Goal: Task Accomplishment & Management: Use online tool/utility

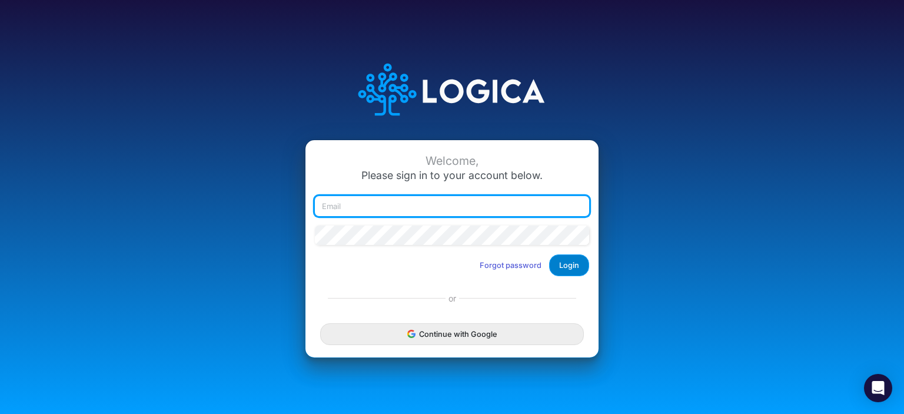
type input "[EMAIL_ADDRESS][DOMAIN_NAME]"
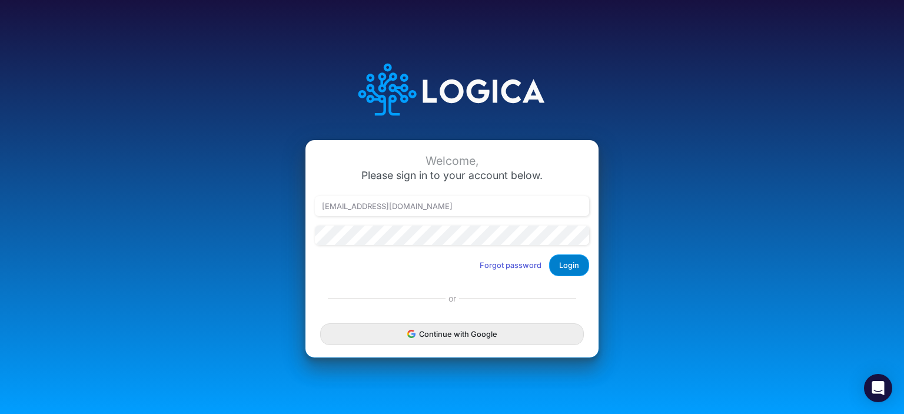
click at [567, 266] on button "Login" at bounding box center [569, 265] width 40 height 22
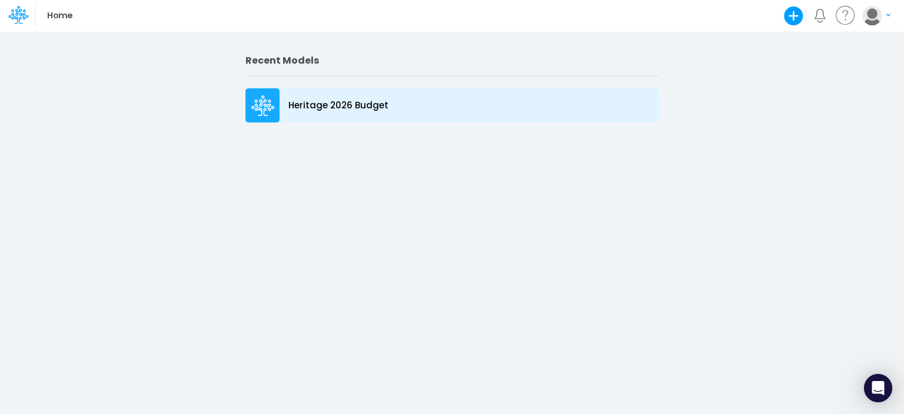
click at [266, 98] on icon at bounding box center [263, 105] width 24 height 21
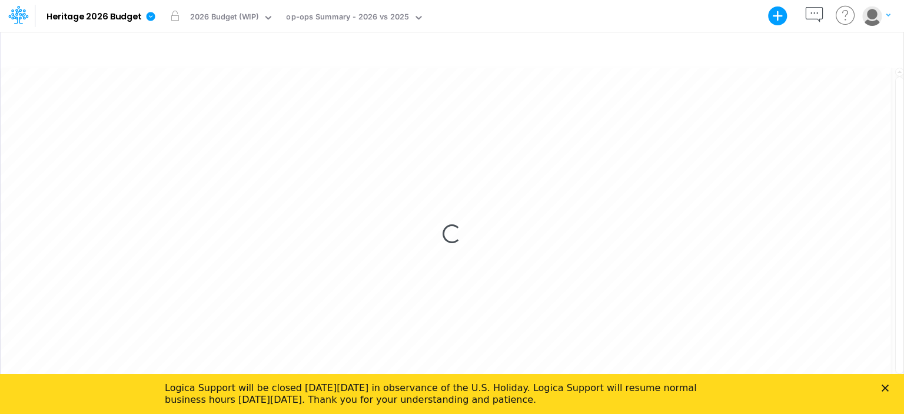
click at [886, 388] on polygon "Close" at bounding box center [885, 387] width 7 height 7
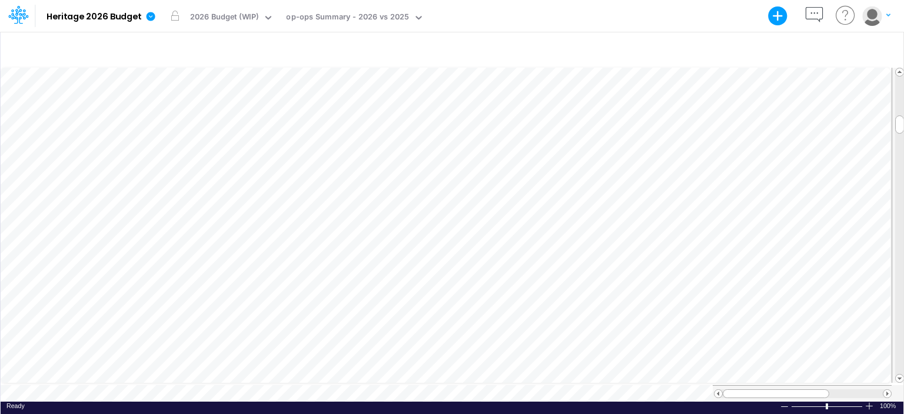
scroll to position [5, 1]
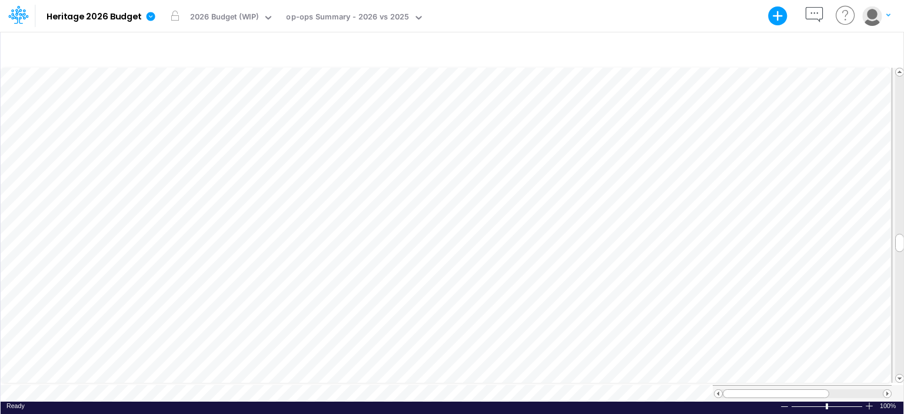
scroll to position [5, 1]
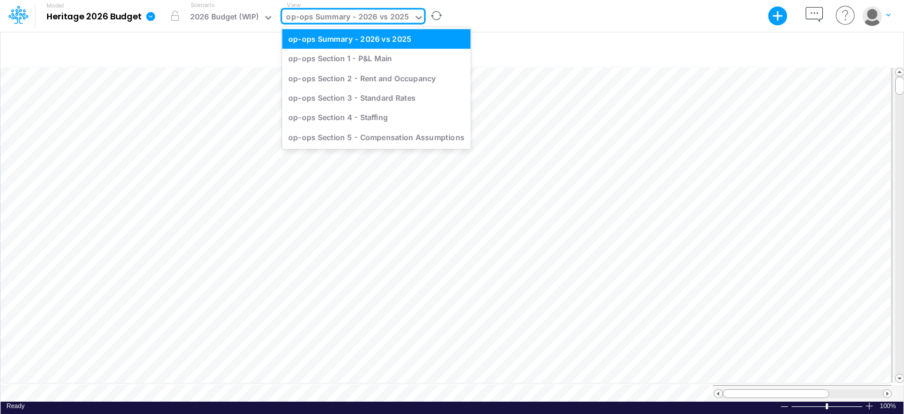
click at [356, 15] on div "op-ops Summary - 2026 vs 2025" at bounding box center [347, 18] width 123 height 14
click at [333, 59] on div "op-ops Section 1 - P&L Main" at bounding box center [376, 58] width 188 height 19
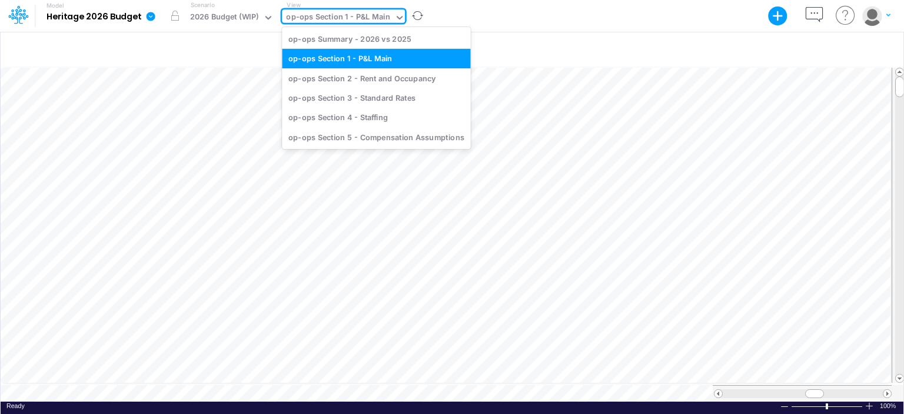
click at [394, 21] on icon at bounding box center [399, 17] width 11 height 11
click at [374, 72] on div "op-ops Section 2 - Rent and Occupancy" at bounding box center [376, 77] width 188 height 19
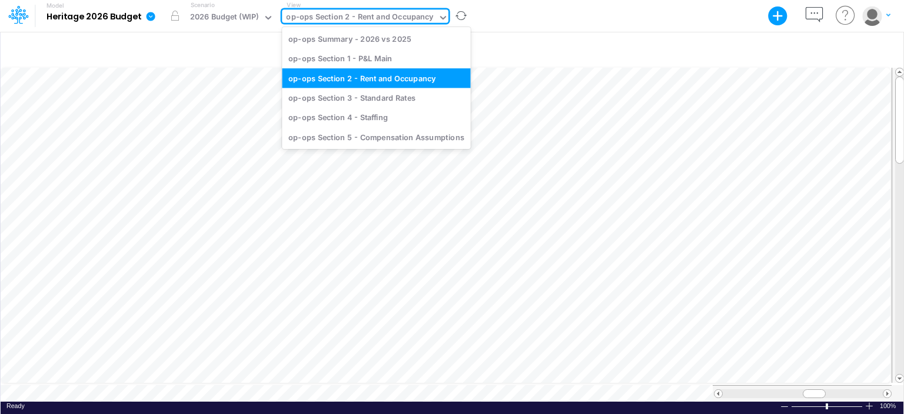
click at [413, 22] on div "op-ops Section 2 - Rent and Occupancy" at bounding box center [359, 18] width 147 height 14
click at [370, 103] on div "op-ops Section 3 - Standard Rates" at bounding box center [376, 97] width 188 height 19
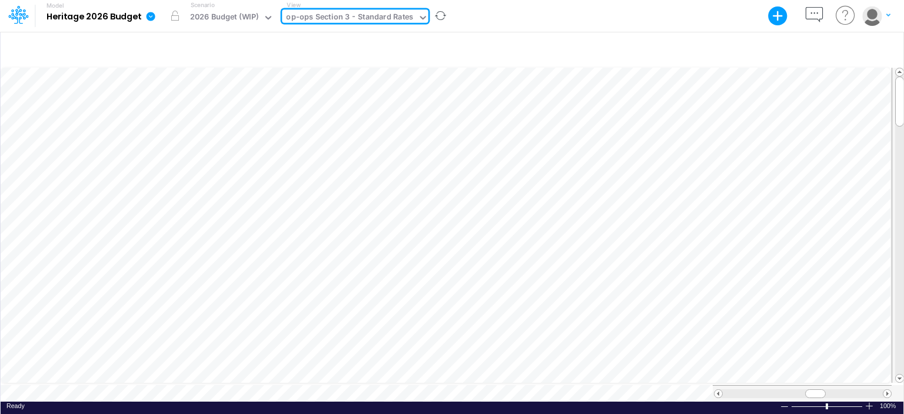
click at [398, 19] on div "op-ops Section 3 - Standard Rates" at bounding box center [349, 18] width 127 height 14
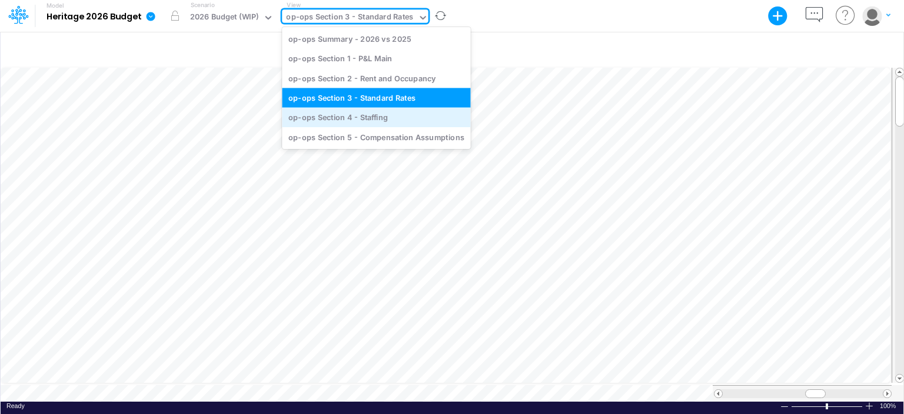
click at [393, 117] on div "op-ops Section 4 - Staffing" at bounding box center [376, 117] width 188 height 19
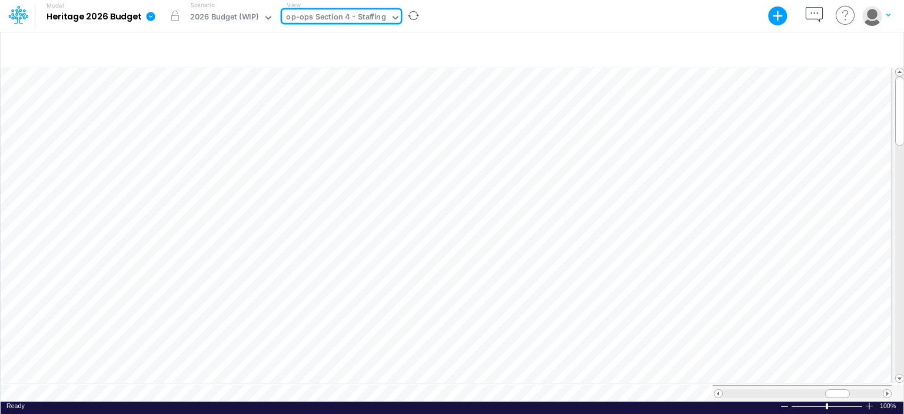
click at [372, 18] on div "op-ops Section 4 - Staffing" at bounding box center [336, 18] width 100 height 14
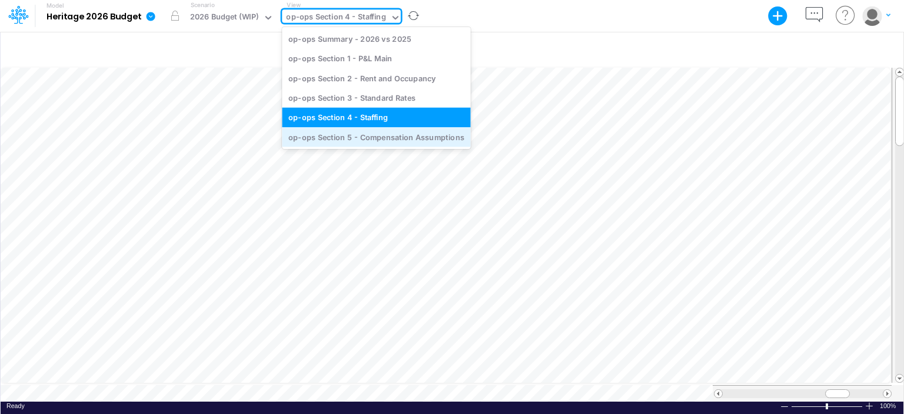
click at [373, 134] on div "op-ops Section 5 - Compensation Assumptions" at bounding box center [376, 136] width 188 height 19
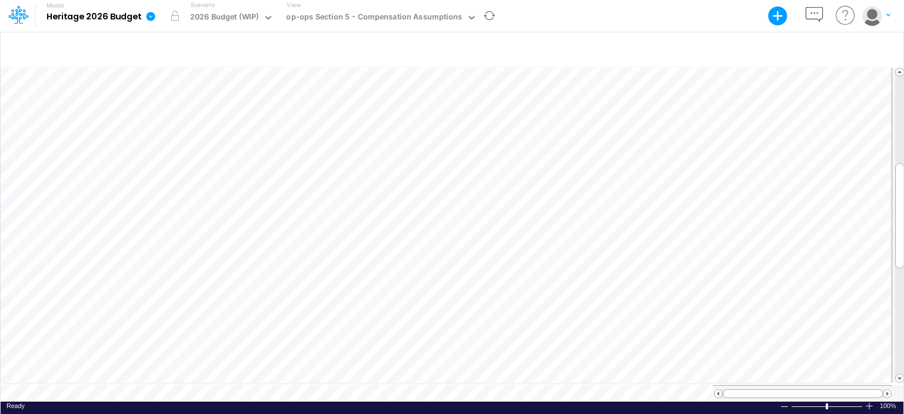
scroll to position [5, 1]
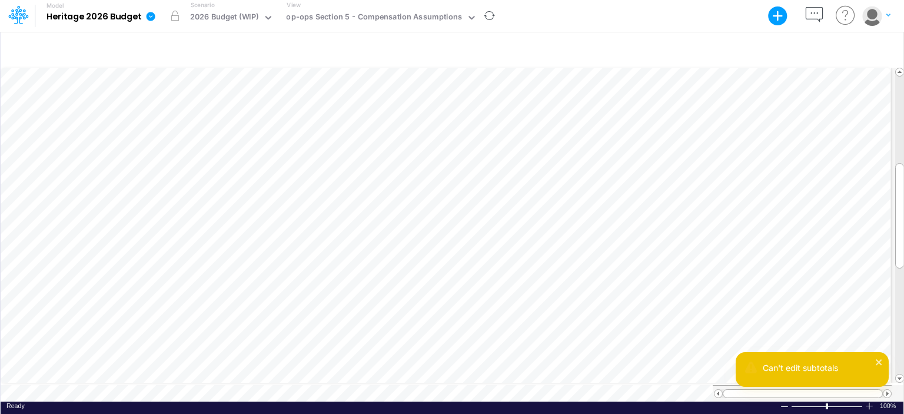
scroll to position [5, 1]
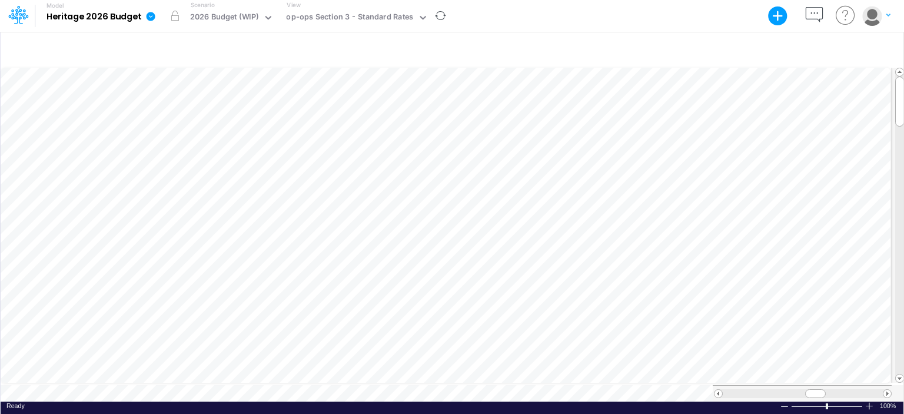
scroll to position [5, 0]
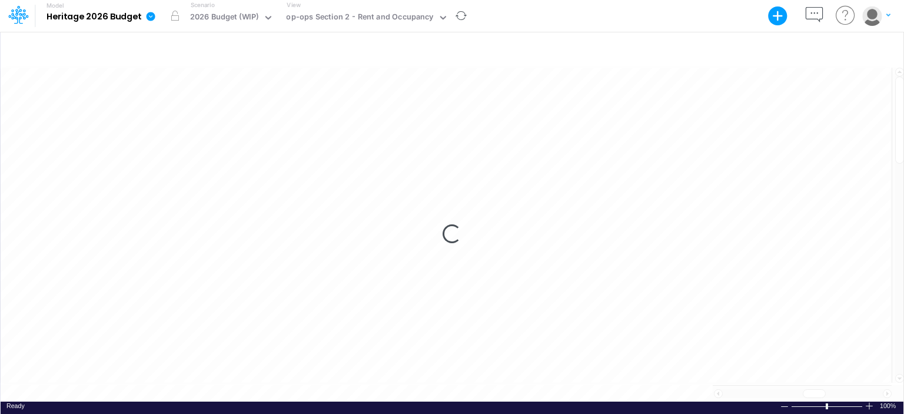
click at [271, 389] on div "Loading..." at bounding box center [452, 234] width 903 height 336
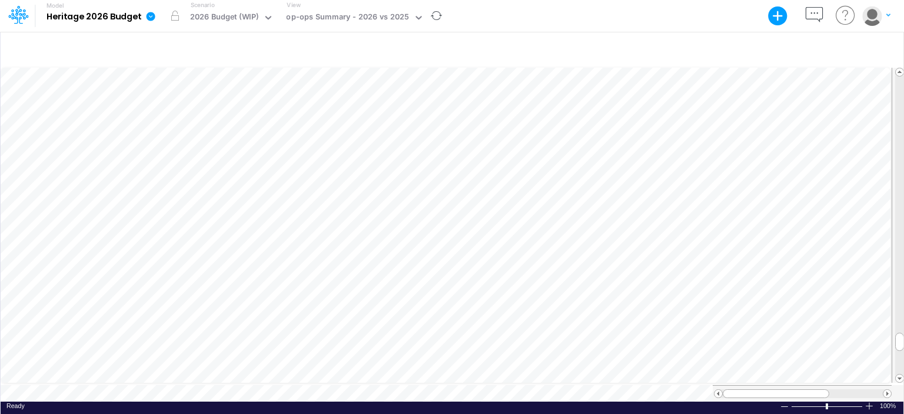
scroll to position [5, 1]
